Goal: Navigation & Orientation: Understand site structure

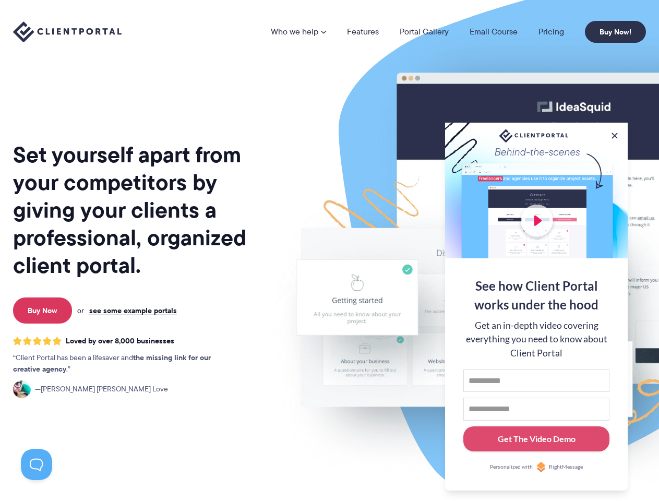
click at [329, 250] on img at bounding box center [545, 258] width 585 height 500
click at [299, 32] on link "Who we help" at bounding box center [298, 32] width 55 height 8
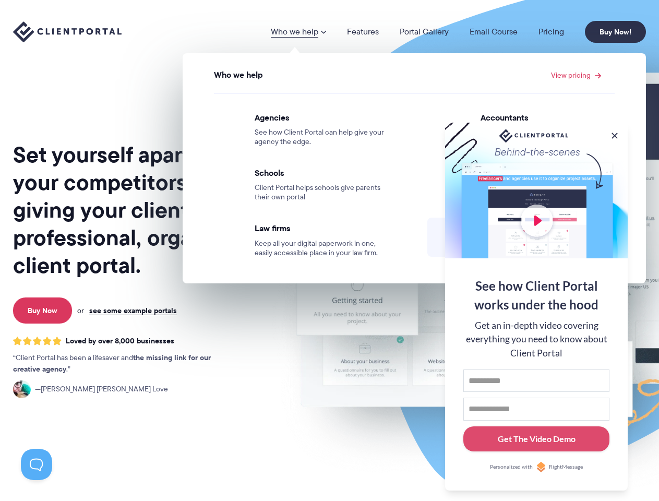
click at [615, 134] on button at bounding box center [614, 135] width 10 height 10
click at [536, 305] on img at bounding box center [545, 258] width 585 height 500
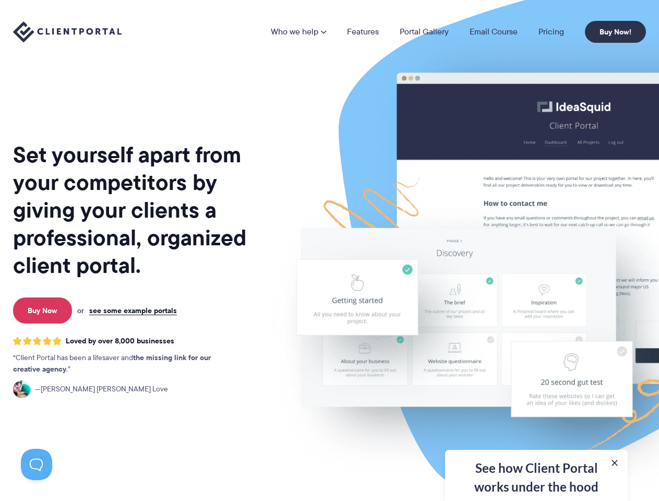
click at [37, 464] on button at bounding box center [36, 464] width 31 height 31
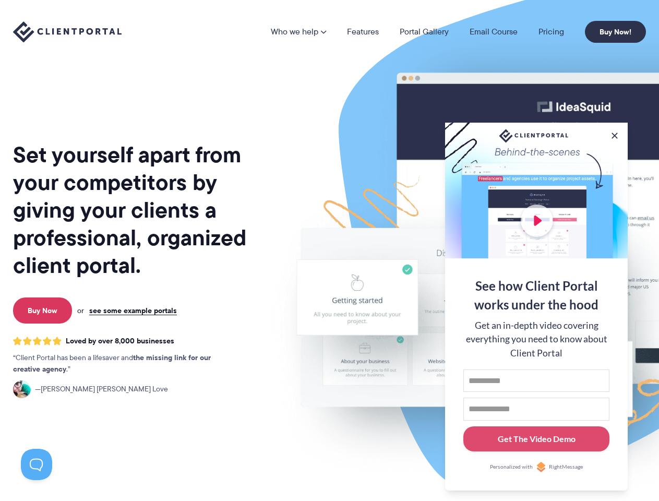
click at [329, 250] on img at bounding box center [545, 258] width 585 height 500
click at [299, 32] on link "Who we help" at bounding box center [298, 32] width 55 height 8
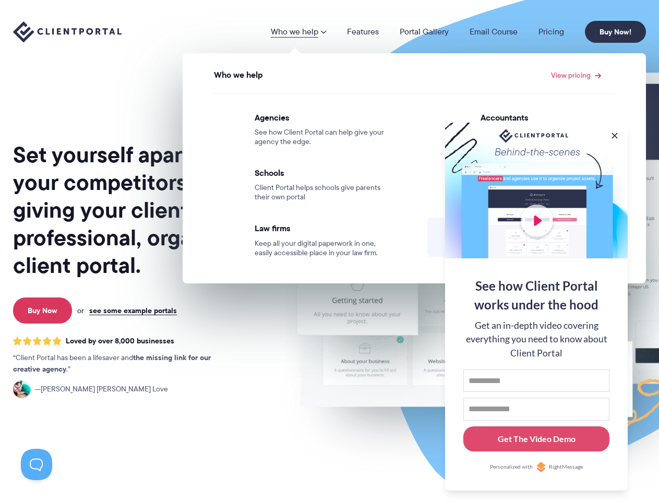
click at [615, 134] on button at bounding box center [614, 135] width 10 height 10
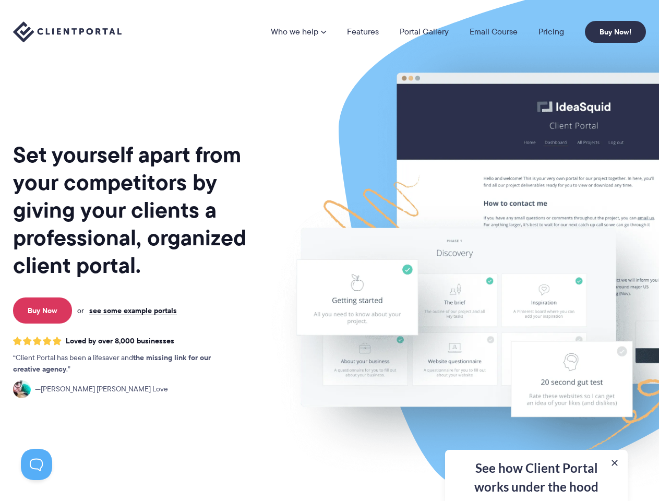
click at [536, 305] on img at bounding box center [545, 258] width 585 height 500
click at [37, 464] on button at bounding box center [36, 464] width 31 height 31
